Goal: Task Accomplishment & Management: Manage account settings

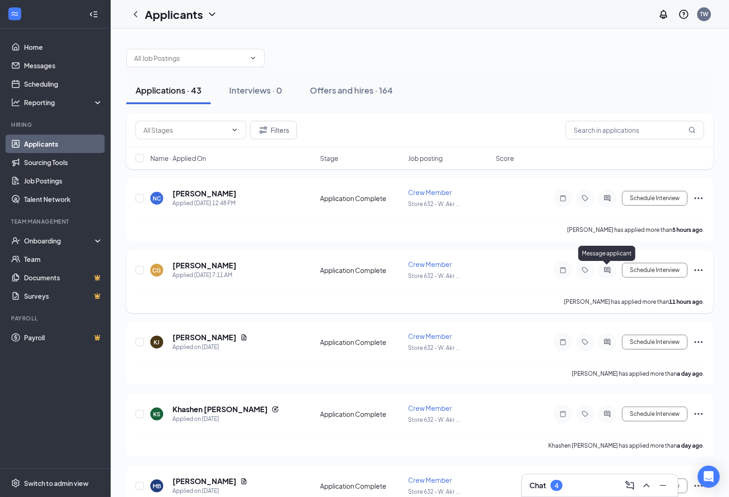
click at [610, 273] on icon "ActiveChat" at bounding box center [607, 270] width 6 height 6
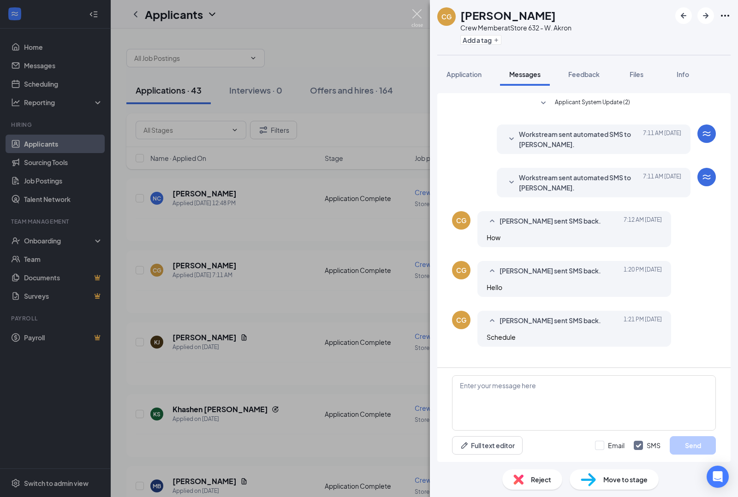
click at [421, 18] on img at bounding box center [418, 18] width 12 height 18
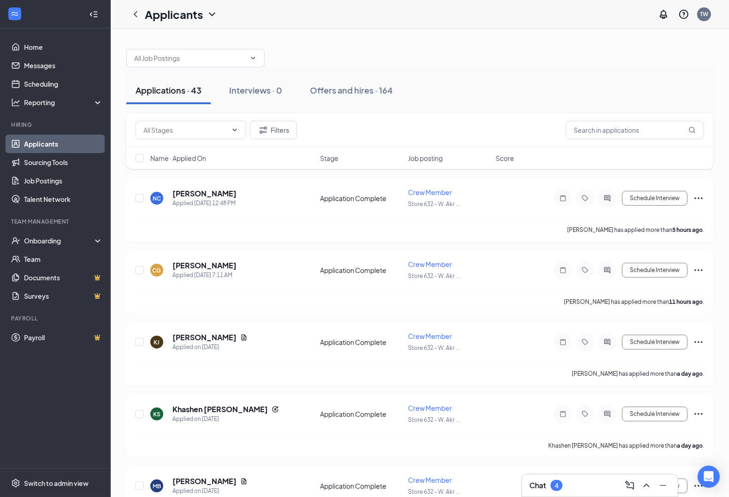
click at [504, 48] on div at bounding box center [419, 54] width 587 height 28
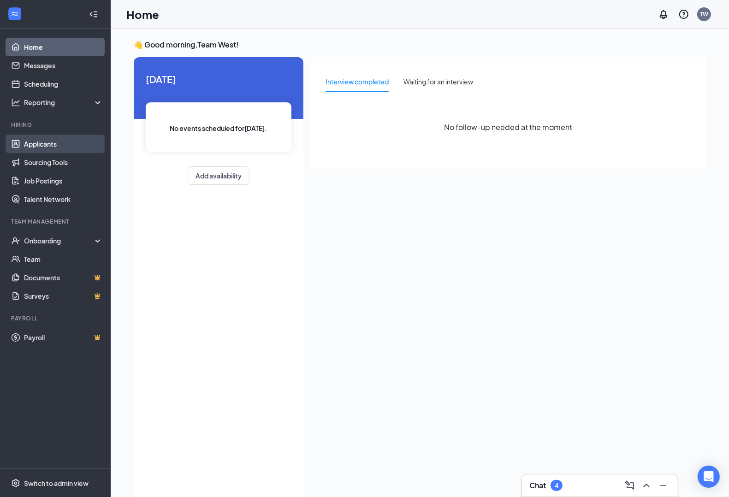
click at [46, 137] on link "Applicants" at bounding box center [63, 144] width 79 height 18
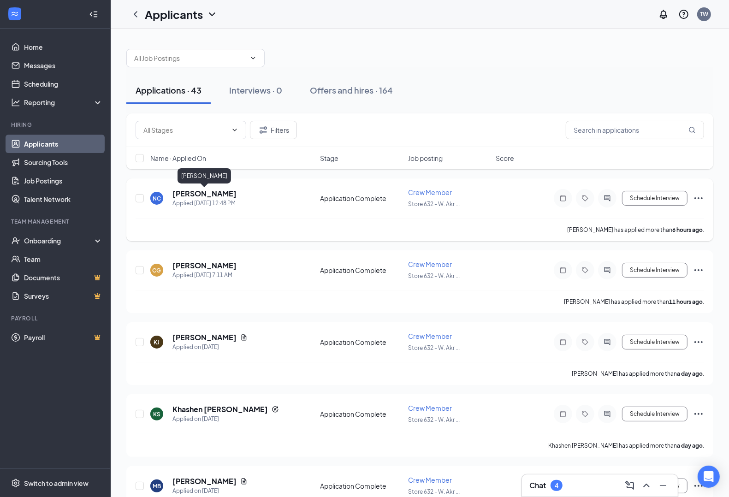
click at [173, 191] on h5 "[PERSON_NAME]" at bounding box center [205, 194] width 64 height 10
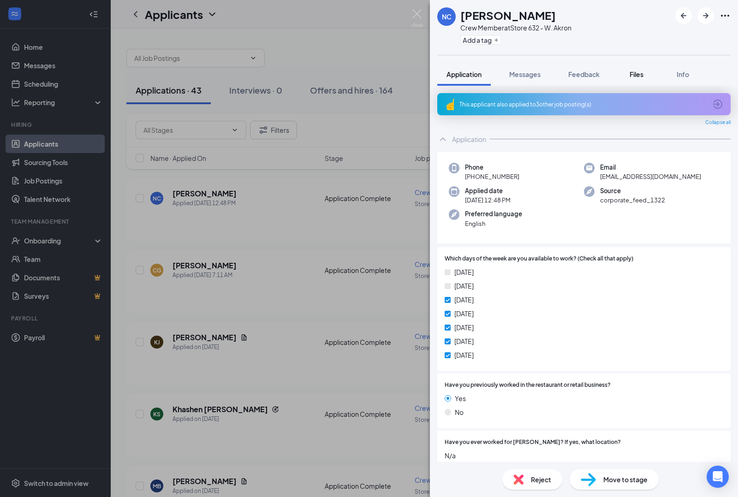
click at [630, 70] on div "Files" at bounding box center [636, 74] width 18 height 9
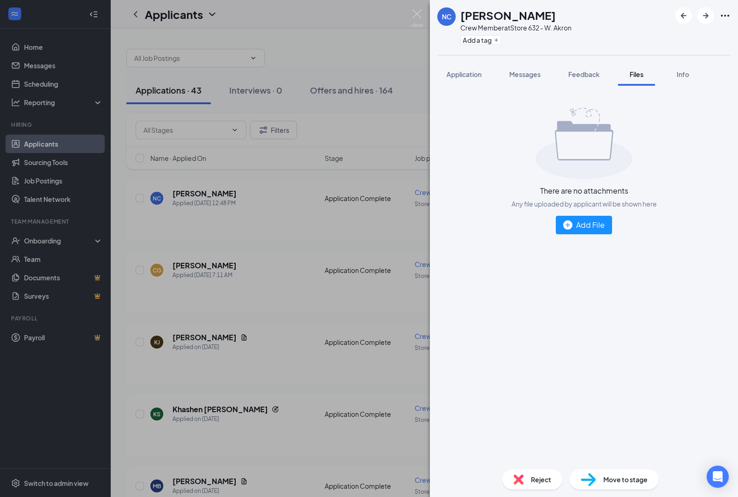
drag, startPoint x: 686, startPoint y: 69, endPoint x: 616, endPoint y: 80, distance: 70.9
click at [686, 72] on div "Info" at bounding box center [683, 74] width 18 height 9
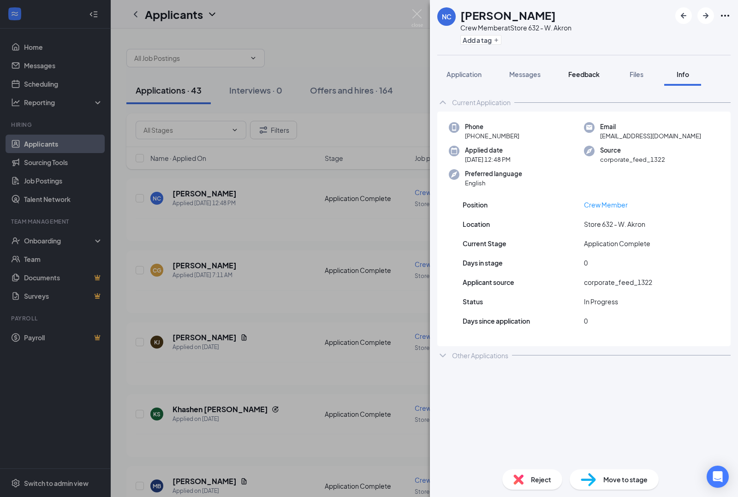
click at [596, 75] on span "Feedback" at bounding box center [583, 74] width 31 height 8
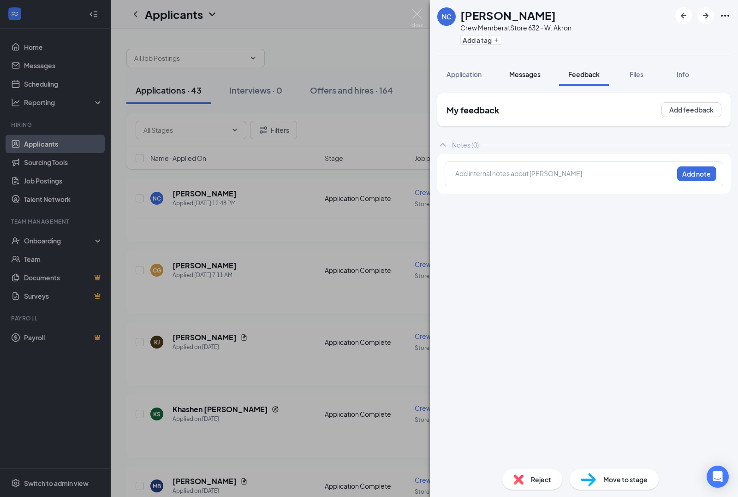
click at [513, 72] on span "Messages" at bounding box center [524, 74] width 31 height 8
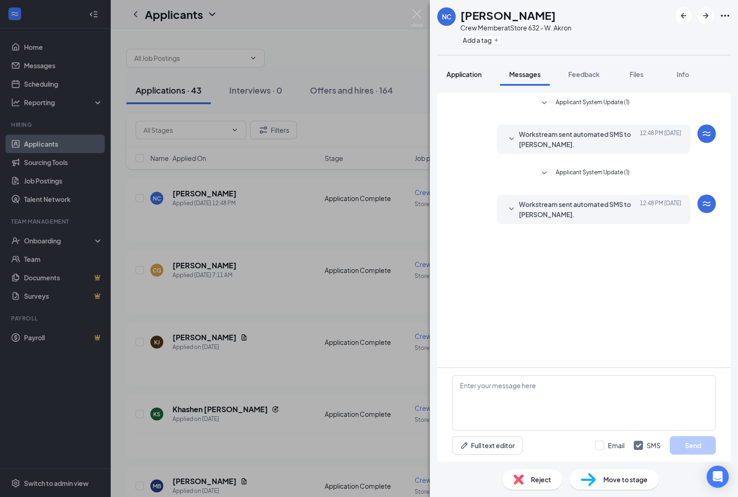
click at [478, 67] on button "Application" at bounding box center [464, 74] width 54 height 23
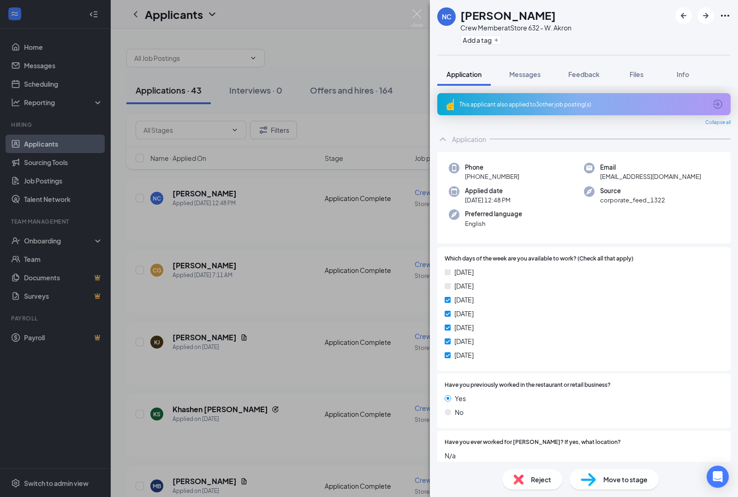
click at [411, 11] on div "NC Nehemiah Cameron Crew Member at Store 632 - W. Akron Add a tag Application M…" at bounding box center [369, 248] width 738 height 497
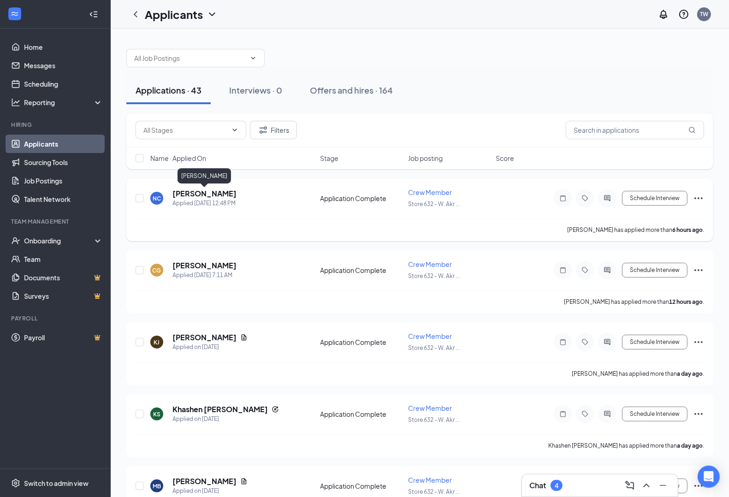
click at [195, 189] on h5 "[PERSON_NAME]" at bounding box center [205, 194] width 64 height 10
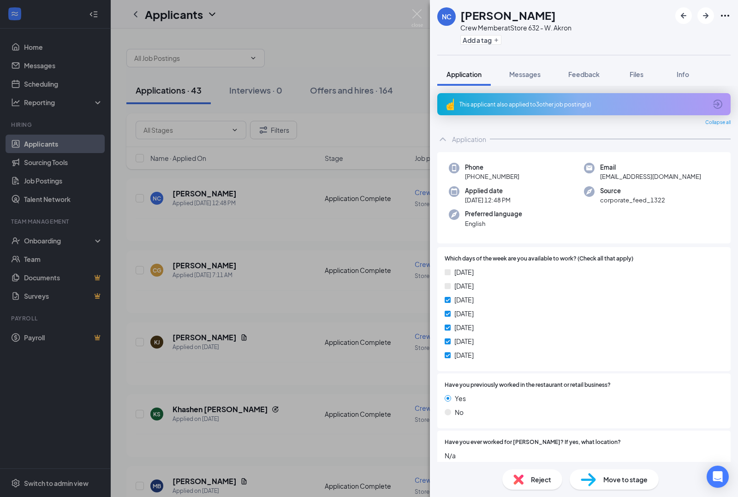
click at [519, 74] on span "Messages" at bounding box center [524, 74] width 31 height 8
